Goal: Check status

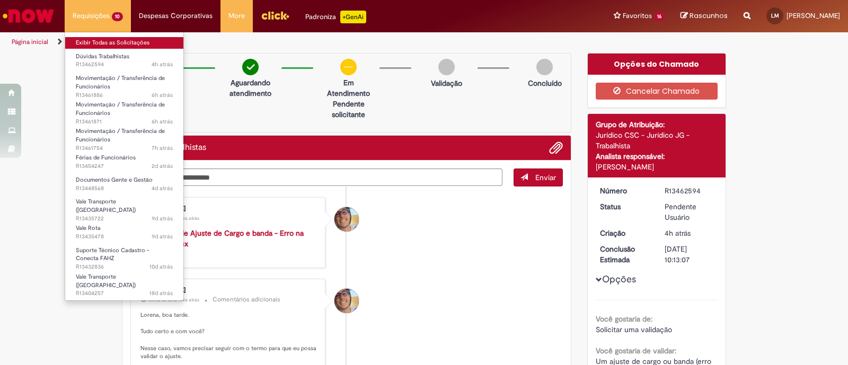
click at [114, 43] on link "Exibir Todas as Solicitações" at bounding box center [124, 43] width 118 height 12
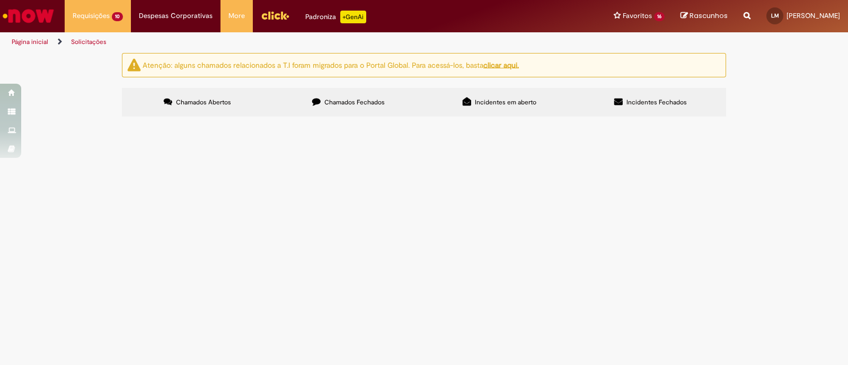
click at [368, 110] on label "Chamados Fechados" at bounding box center [348, 102] width 151 height 29
click at [0, 0] on td "Cadastro de PBP em atividade por unidade" at bounding box center [0, 0] width 0 height 0
click at [0, 0] on span "Solucionado" at bounding box center [0, 0] width 0 height 0
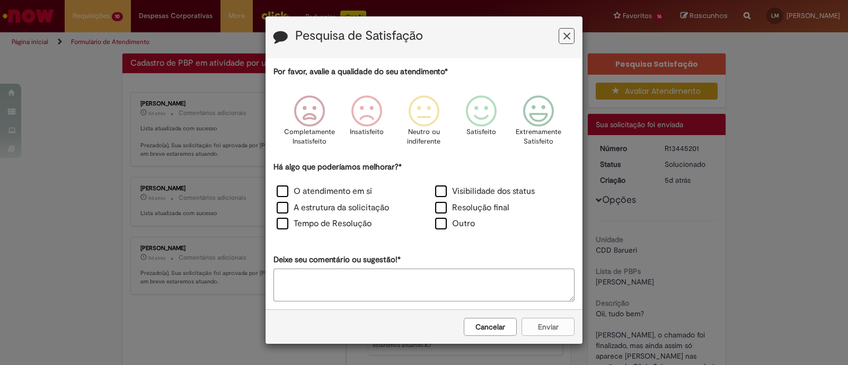
click at [564, 31] on icon "Feedback" at bounding box center [566, 36] width 7 height 11
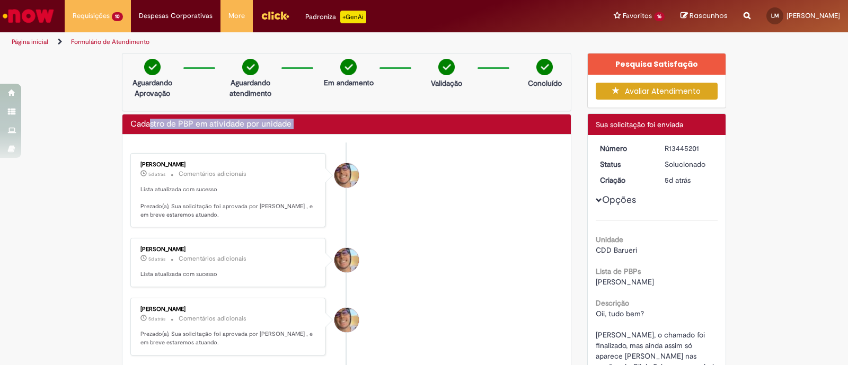
drag, startPoint x: 145, startPoint y: 121, endPoint x: 347, endPoint y: 144, distance: 202.7
click at [347, 144] on div "Cadastro de PBP em atividade por unidade Enviar [PERSON_NAME] 5d atrás 5 dias a…" at bounding box center [346, 296] width 449 height 364
click at [347, 145] on ul "[PERSON_NAME] 5d atrás 5 dias atrás Comentários adicionais Lista atualizada com…" at bounding box center [346, 301] width 432 height 316
drag, startPoint x: 125, startPoint y: 119, endPoint x: 260, endPoint y: 121, distance: 135.2
click at [260, 121] on h2 "Cadastro de PBP em atividade por unidade" at bounding box center [210, 125] width 161 height 10
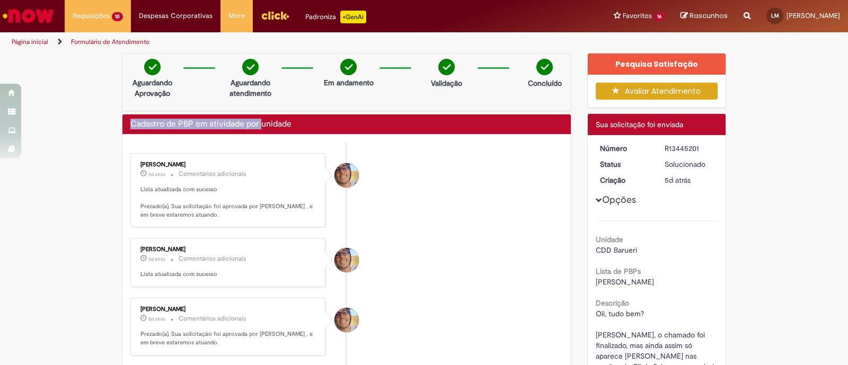
click at [257, 121] on h2 "Cadastro de PBP em atividade por unidade" at bounding box center [210, 125] width 161 height 10
click at [736, 16] on div "Reportar problema Artigos Não encontrou base de conhecimento Catálogo Não foram…" at bounding box center [747, 16] width 23 height 32
click at [744, 16] on icon "Search from all sources" at bounding box center [747, 9] width 7 height 19
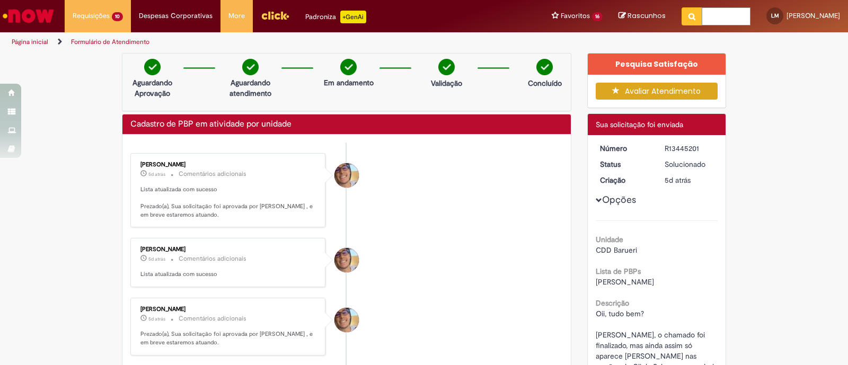
click at [702, 18] on input "text" at bounding box center [726, 16] width 49 height 18
type input "**********"
